Goal: Task Accomplishment & Management: Manage account settings

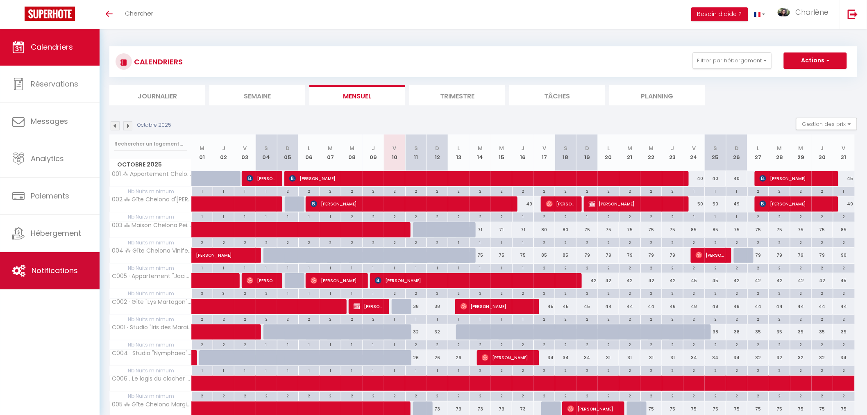
click at [57, 284] on link "Notifications" at bounding box center [50, 270] width 100 height 37
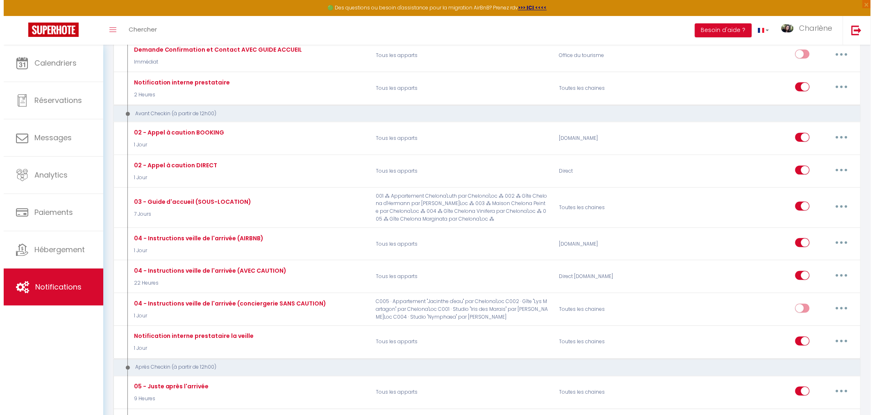
scroll to position [354, 0]
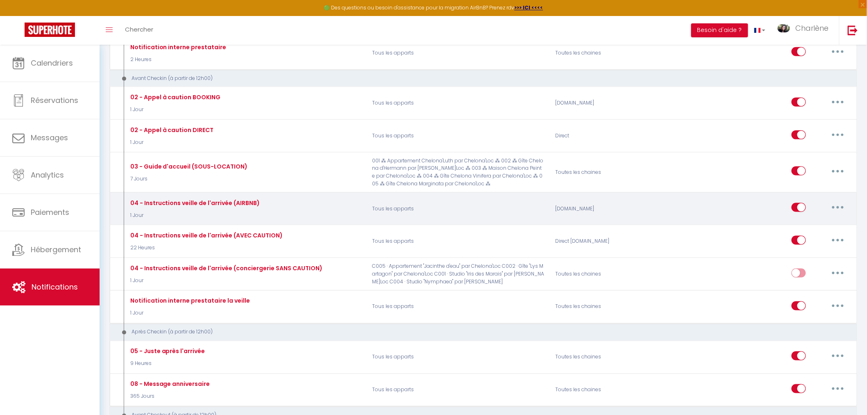
click at [841, 209] on button "button" at bounding box center [838, 207] width 23 height 13
click at [794, 228] on link "Editer" at bounding box center [817, 226] width 61 height 14
type input "04 - Instructions veille de l'arrivée (AIRBNB)"
select select "1 Jour"
select select "if_booking_is_paid"
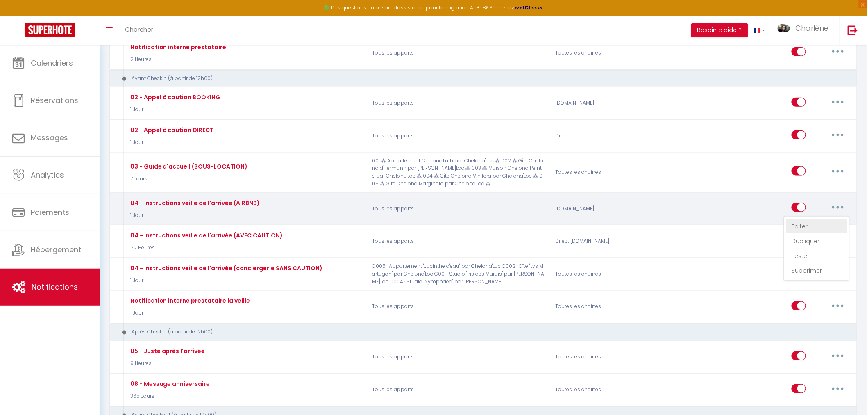
checkbox input "true"
checkbox input "false"
radio input "true"
type input "Instructions d'arrivée - [RENTAL:NAME]"
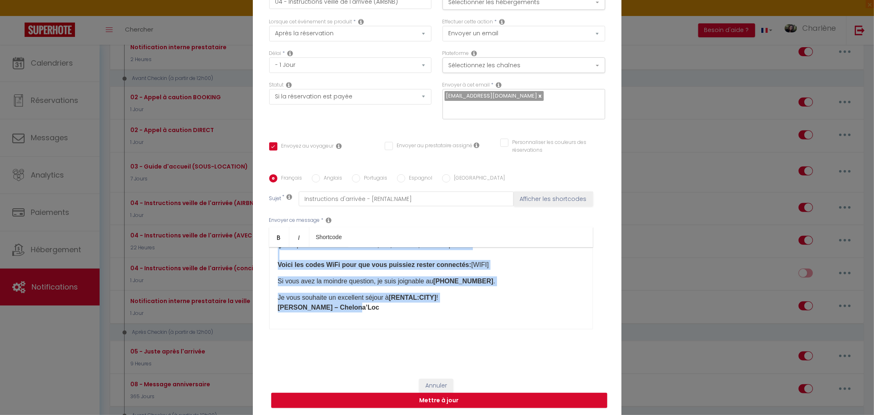
scroll to position [186, 0]
drag, startPoint x: 274, startPoint y: 255, endPoint x: 383, endPoint y: 304, distance: 119.6
click at [383, 304] on div "Bonjour [GUEST:FIRST_NAME], Votre arrivée à [RENTAL:CITY] est prévue pour [DATE…" at bounding box center [431, 288] width 324 height 82
copy div "Loremip [DOLOR:SITAM_CONS], Adipi elitsed d [EIUSMO:TEMP] inc utlabo etdo magna…"
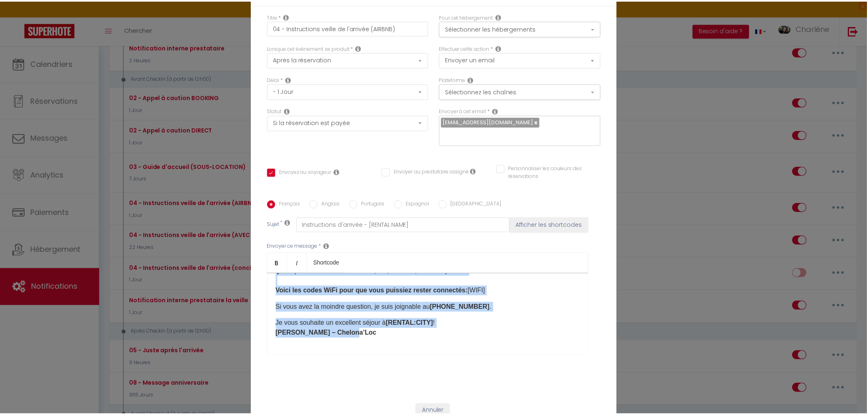
scroll to position [0, 0]
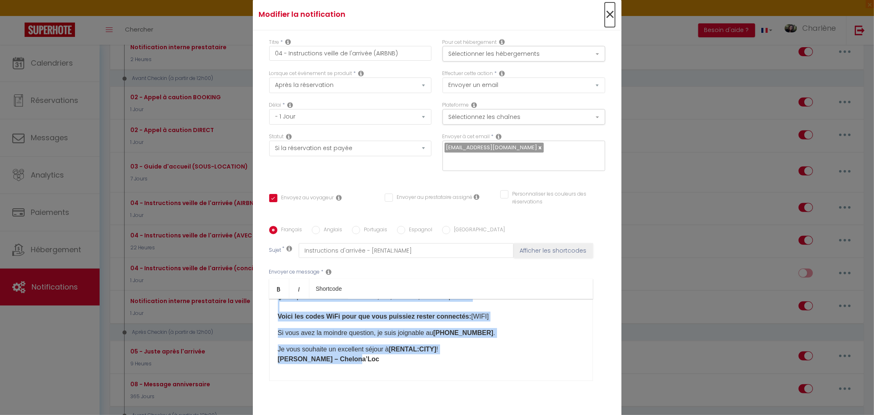
click at [605, 21] on span "×" at bounding box center [610, 14] width 10 height 25
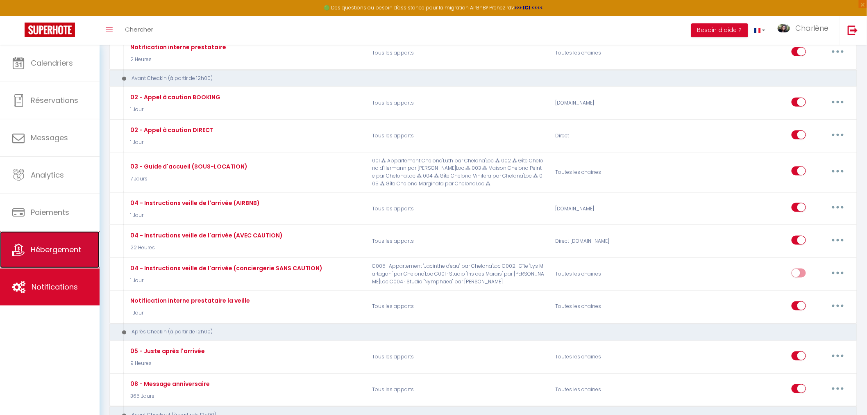
click at [39, 244] on link "Hébergement" at bounding box center [50, 249] width 100 height 37
